Goal: Task Accomplishment & Management: Use online tool/utility

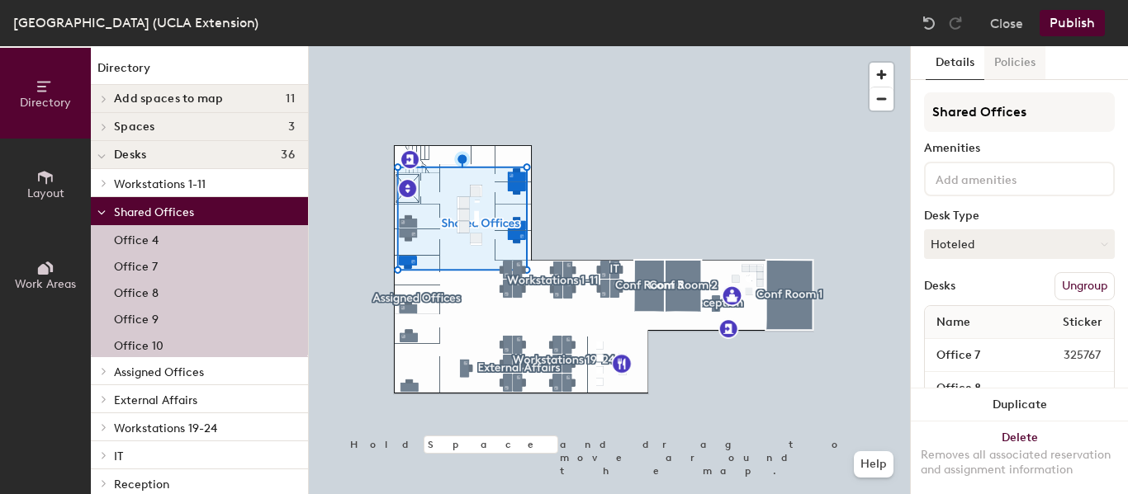
click at [1001, 69] on button "Policies" at bounding box center [1014, 63] width 61 height 34
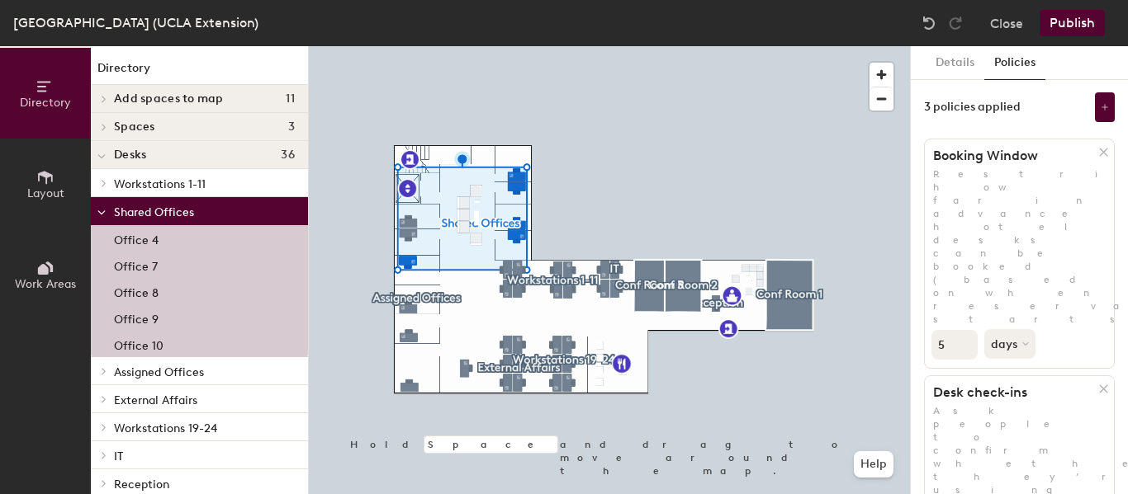
click at [976, 330] on input "5" at bounding box center [954, 345] width 46 height 30
click at [960, 330] on input "5" at bounding box center [954, 345] width 46 height 30
click at [967, 330] on input "4" at bounding box center [954, 345] width 46 height 30
click at [967, 330] on input "3" at bounding box center [954, 345] width 46 height 30
click at [967, 330] on input "2" at bounding box center [954, 345] width 46 height 30
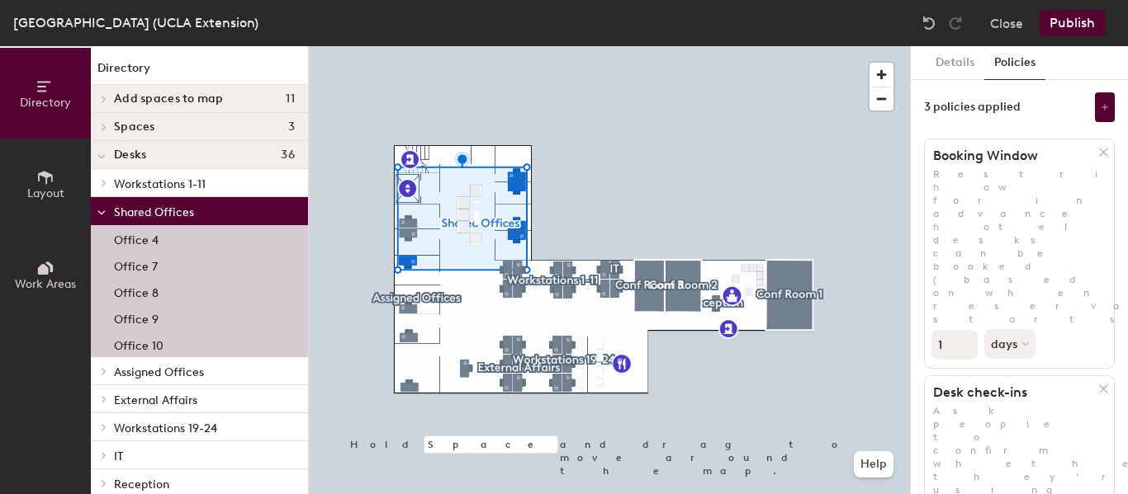
type input "1"
click at [966, 330] on input "1" at bounding box center [954, 345] width 46 height 30
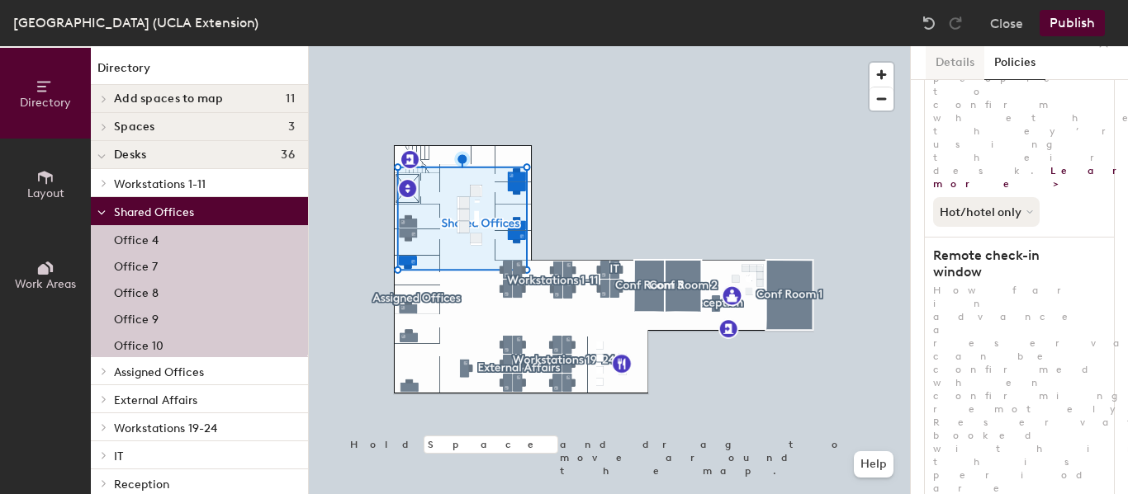
click at [948, 63] on button "Details" at bounding box center [954, 63] width 59 height 34
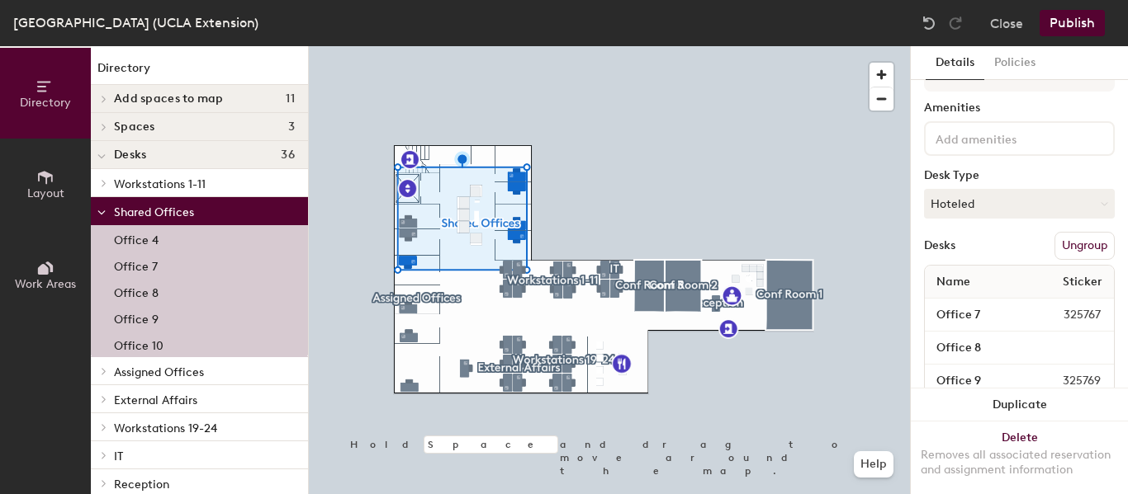
scroll to position [0, 0]
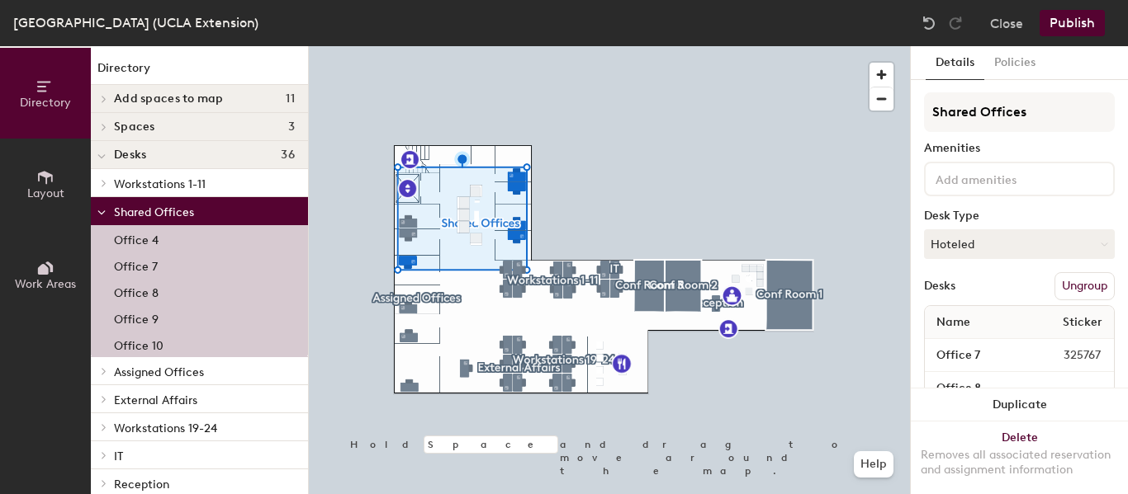
click at [961, 228] on div "Shared Offices Amenities Desk Type Hoteled Desks Ungroup Name Sticker Office 7 …" at bounding box center [1019, 303] width 191 height 423
click at [965, 255] on button "Hoteled" at bounding box center [1019, 244] width 191 height 30
click at [746, 46] on div at bounding box center [609, 46] width 601 height 0
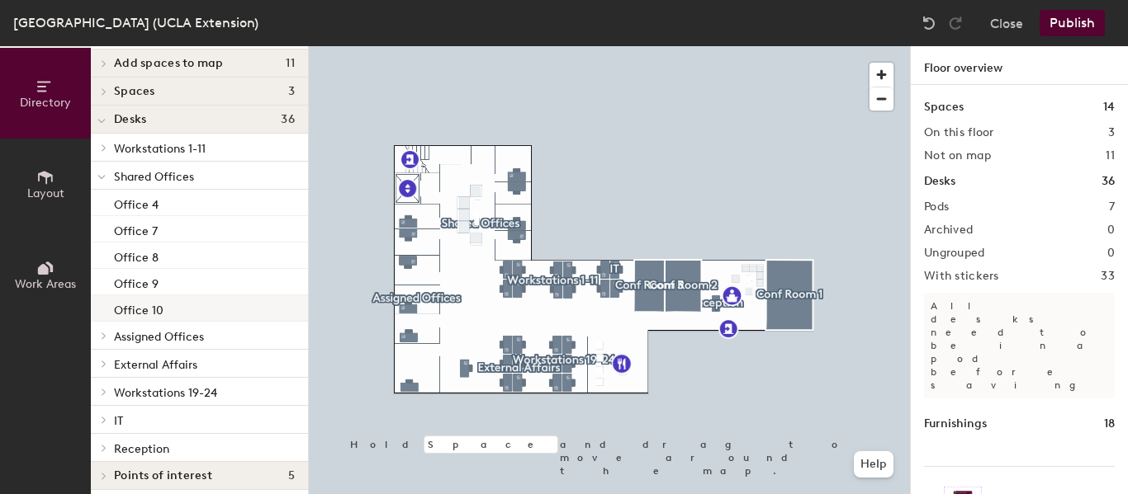
scroll to position [45, 0]
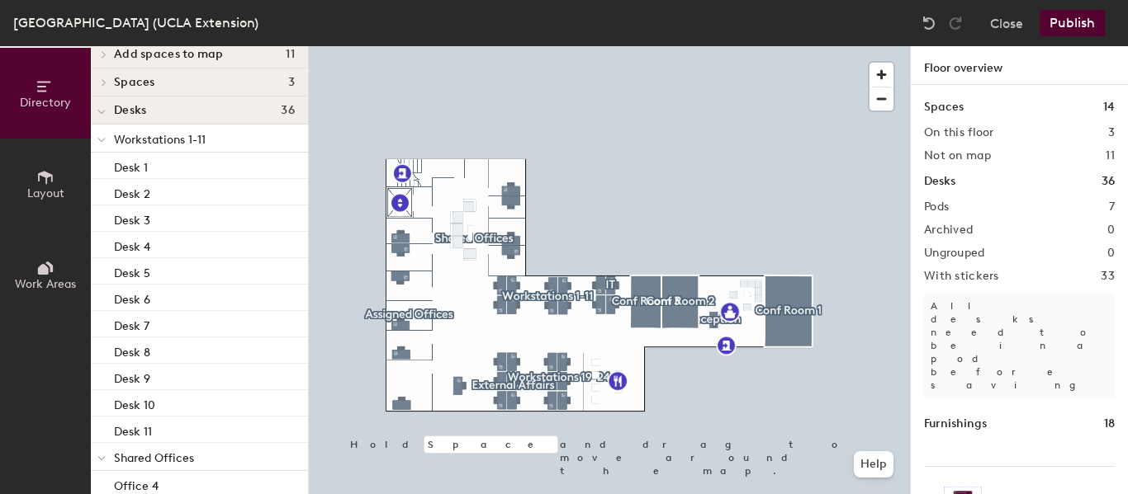
click at [40, 354] on div "Directory Layout Work Areas" at bounding box center [45, 270] width 91 height 448
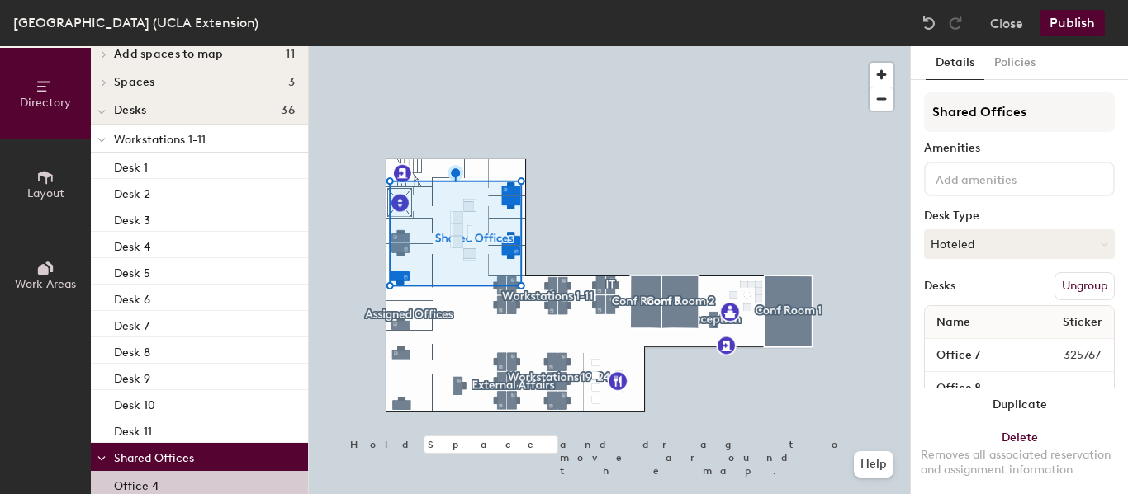
scroll to position [154, 0]
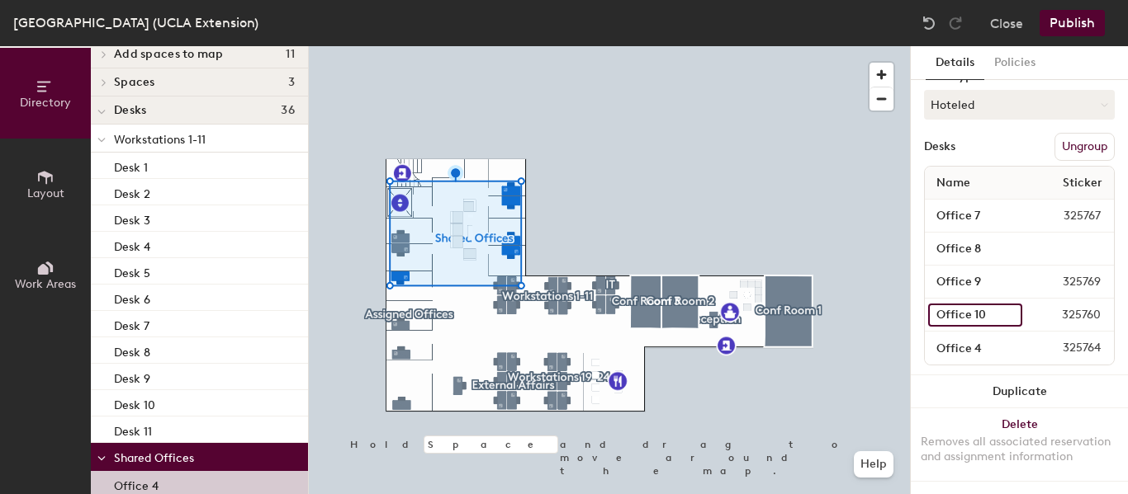
click at [972, 310] on input "Office 10" at bounding box center [975, 315] width 94 height 23
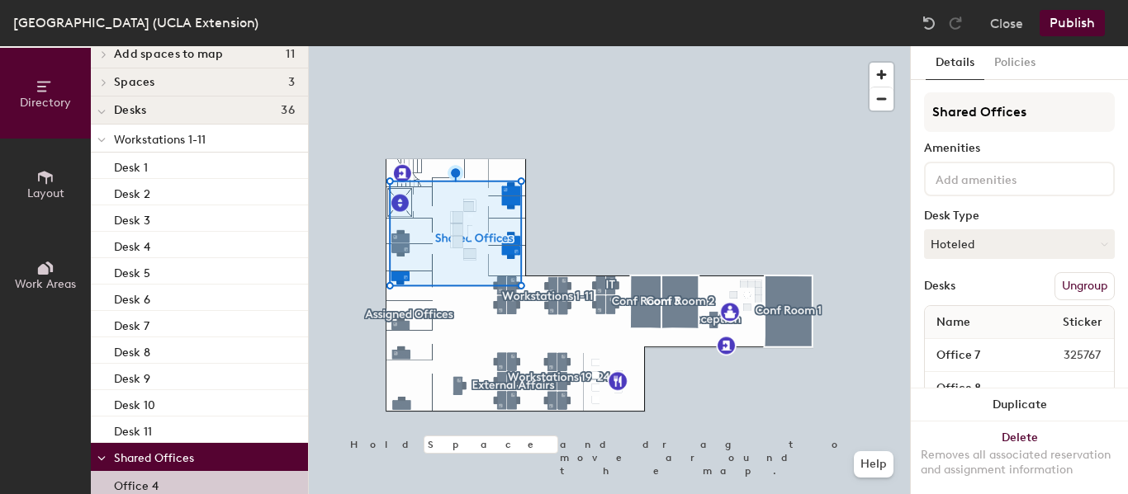
click at [1058, 29] on button "Publish" at bounding box center [1071, 23] width 65 height 26
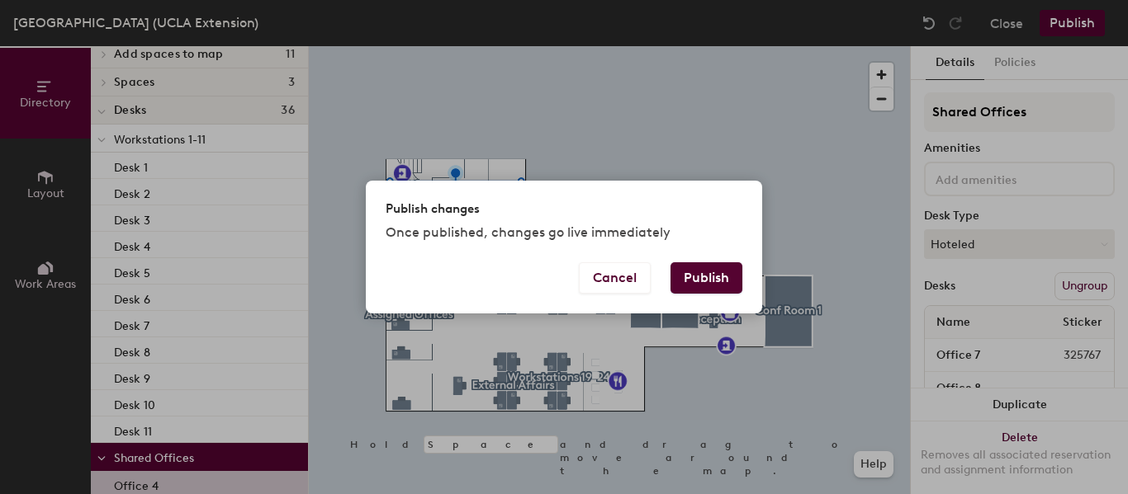
click at [712, 279] on button "Publish" at bounding box center [706, 278] width 72 height 31
